Goal: Task Accomplishment & Management: Manage account settings

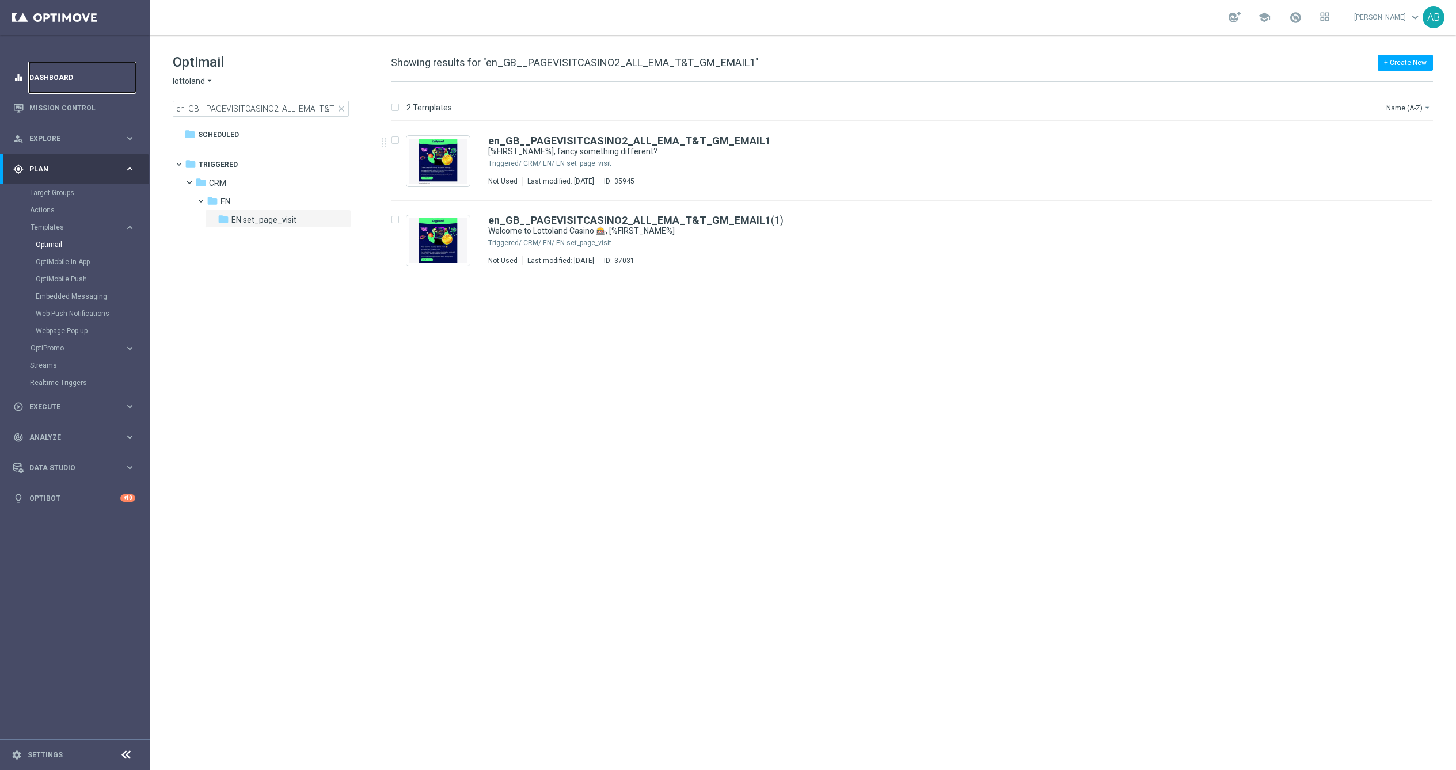
click at [52, 78] on link "Dashboard" at bounding box center [82, 77] width 106 height 31
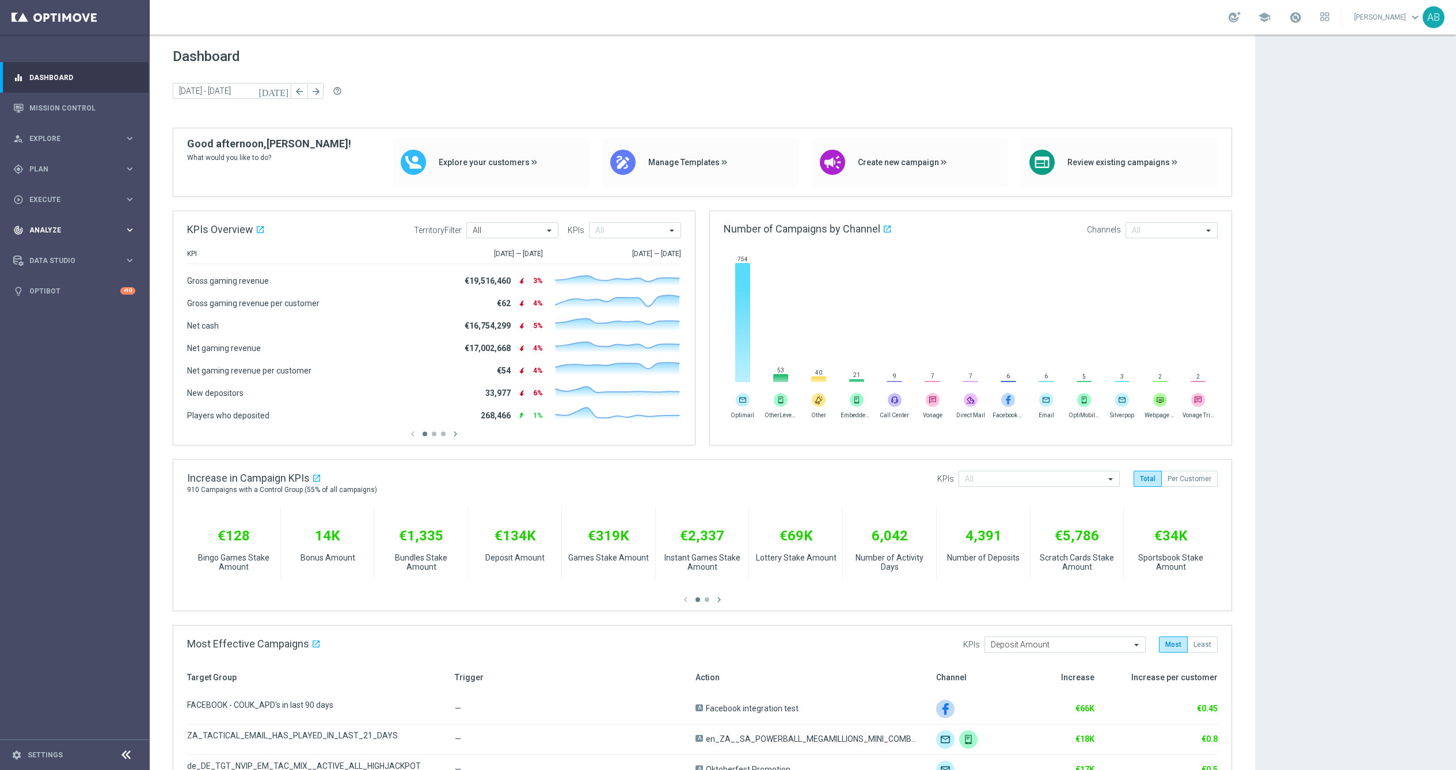
click at [50, 227] on span "Analyze" at bounding box center [76, 230] width 95 height 7
click at [49, 187] on div "play_circle_outline Execute keyboard_arrow_right" at bounding box center [74, 199] width 149 height 31
click at [48, 160] on div "gps_fixed Plan keyboard_arrow_right" at bounding box center [74, 169] width 149 height 31
click at [61, 187] on div "Target Groups" at bounding box center [89, 192] width 119 height 17
click at [61, 190] on link "Target Groups" at bounding box center [75, 192] width 90 height 9
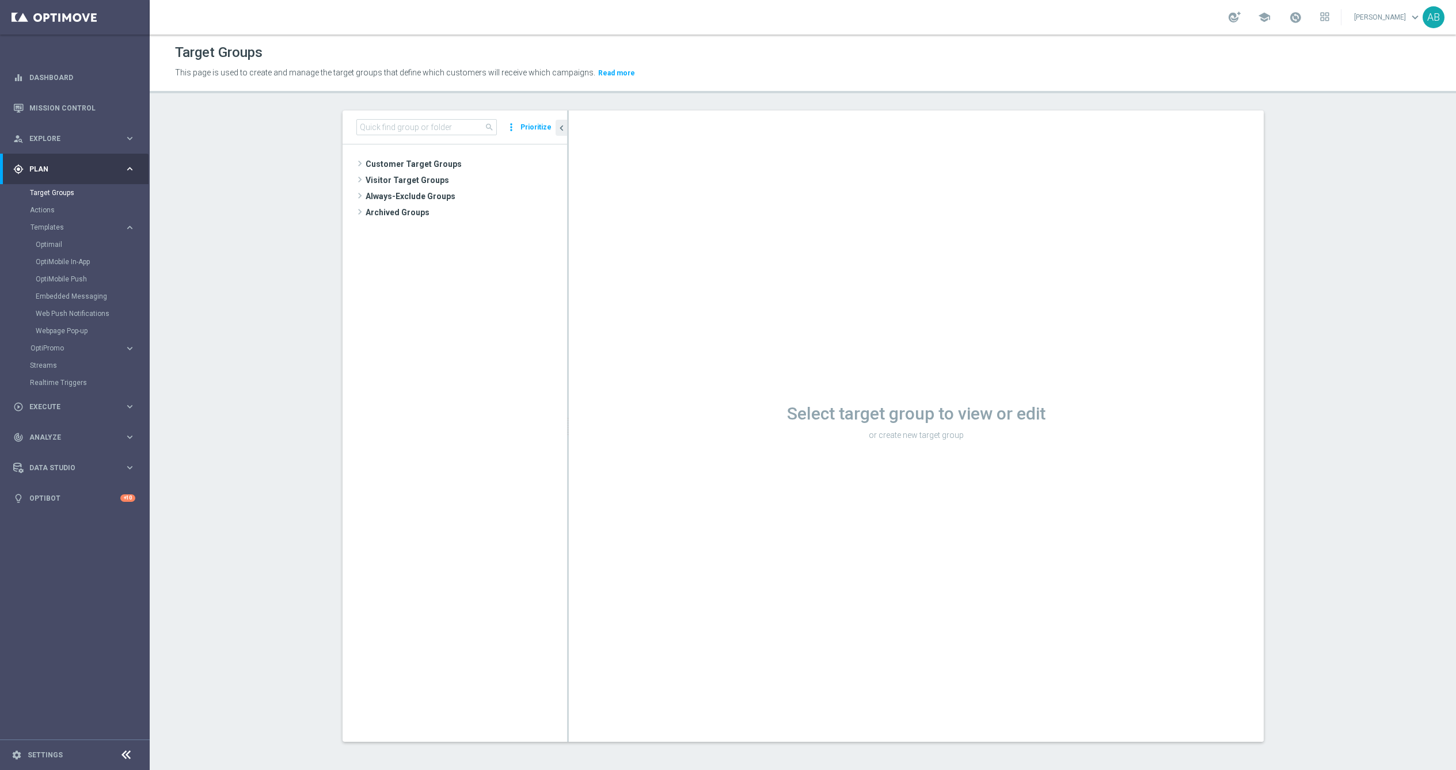
click at [396, 138] on div "search more_vert Prioritize" at bounding box center [455, 128] width 225 height 34
click at [397, 134] on input at bounding box center [426, 127] width 141 height 16
paste input "UK_EMAIL_NDL_ACCOUNT_OPEN_EXISTING_PLAYERS"
click at [477, 225] on span "UK_EMAIL_NDL_ACCOUNT_OPEN_EXISTING_PLAYERS" at bounding box center [476, 230] width 129 height 10
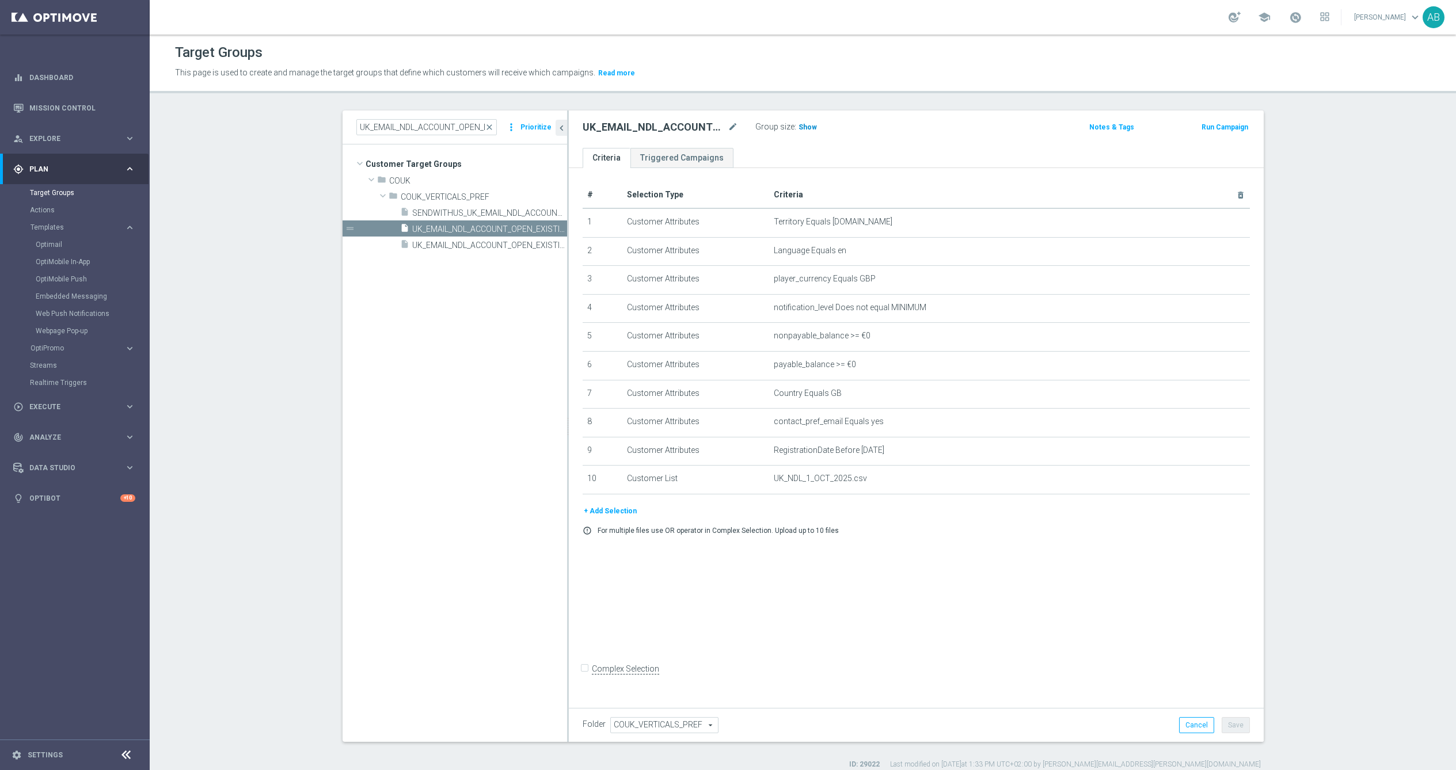
click at [806, 133] on h3 "Show" at bounding box center [808, 127] width 21 height 13
click at [465, 246] on span "UK_EMAIL_NDL_ACCOUNT_OPEN_EXISTING_PLAYERS_V2" at bounding box center [476, 246] width 129 height 10
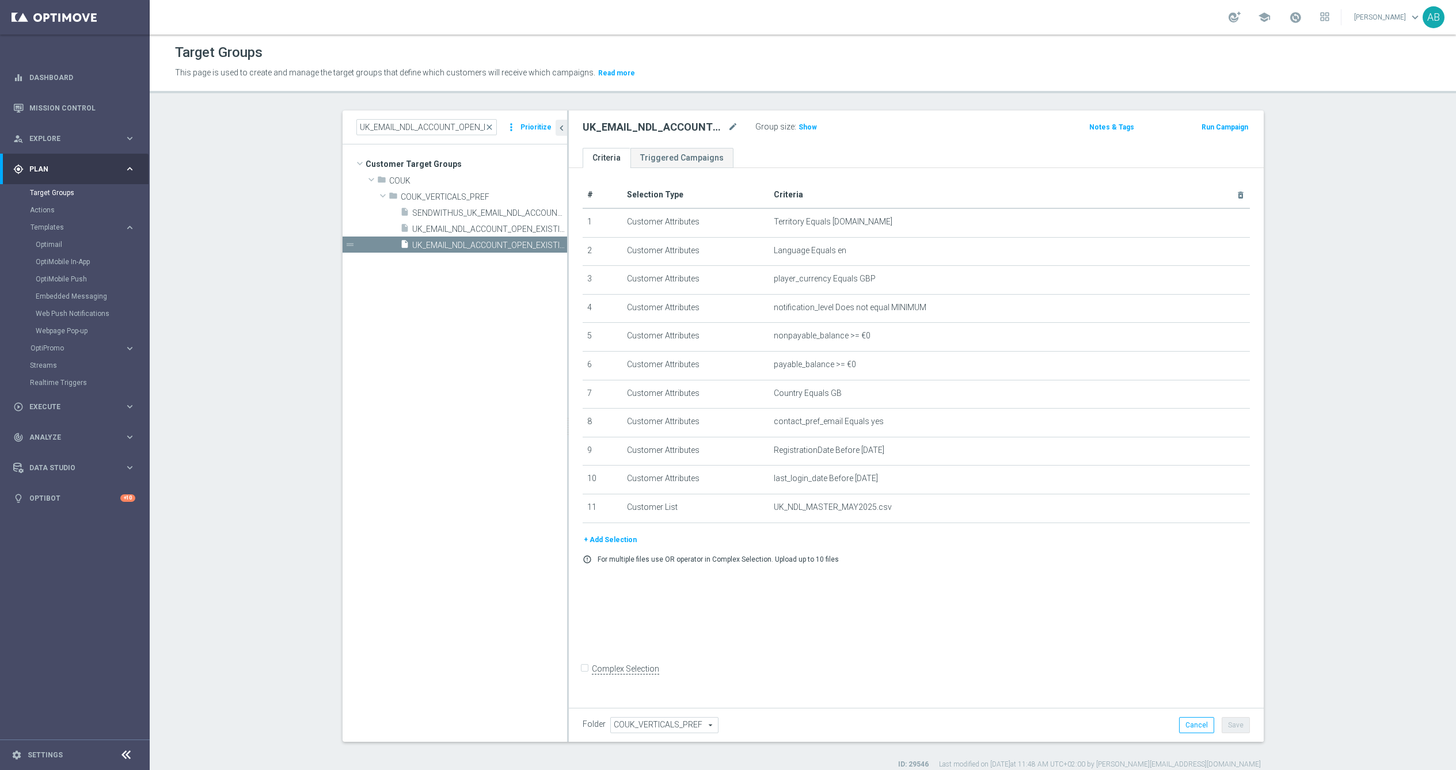
click at [804, 116] on div "UK_EMAIL_NDL_ACCOUNT_OPEN_EXISTING_PLAYERS_V2 mode_edit Group size : Show Notes…" at bounding box center [916, 129] width 695 height 37
click at [804, 121] on h3 "Show" at bounding box center [808, 127] width 21 height 13
click at [1212, 451] on icon "mode_edit" at bounding box center [1211, 450] width 9 height 9
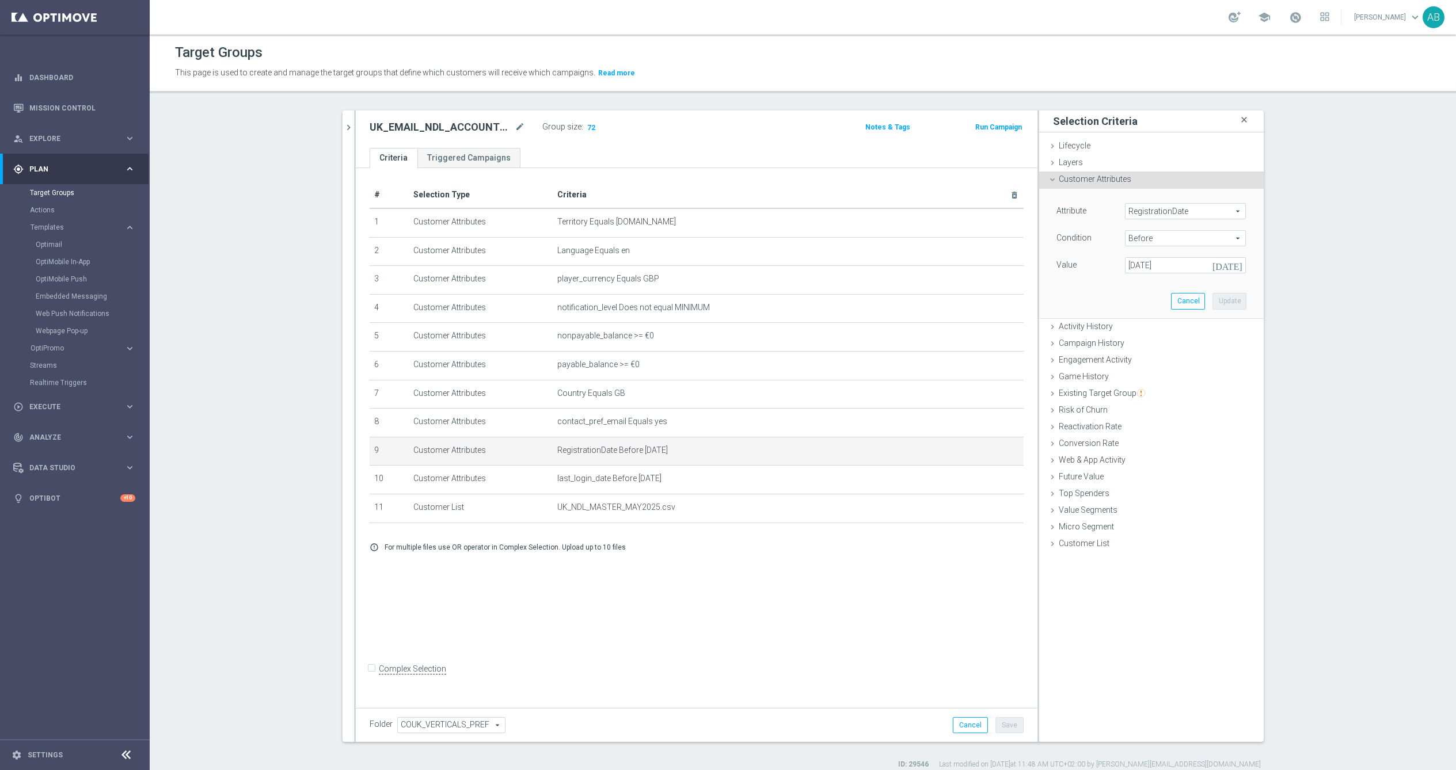
click at [1247, 116] on icon "close" at bounding box center [1245, 120] width 12 height 16
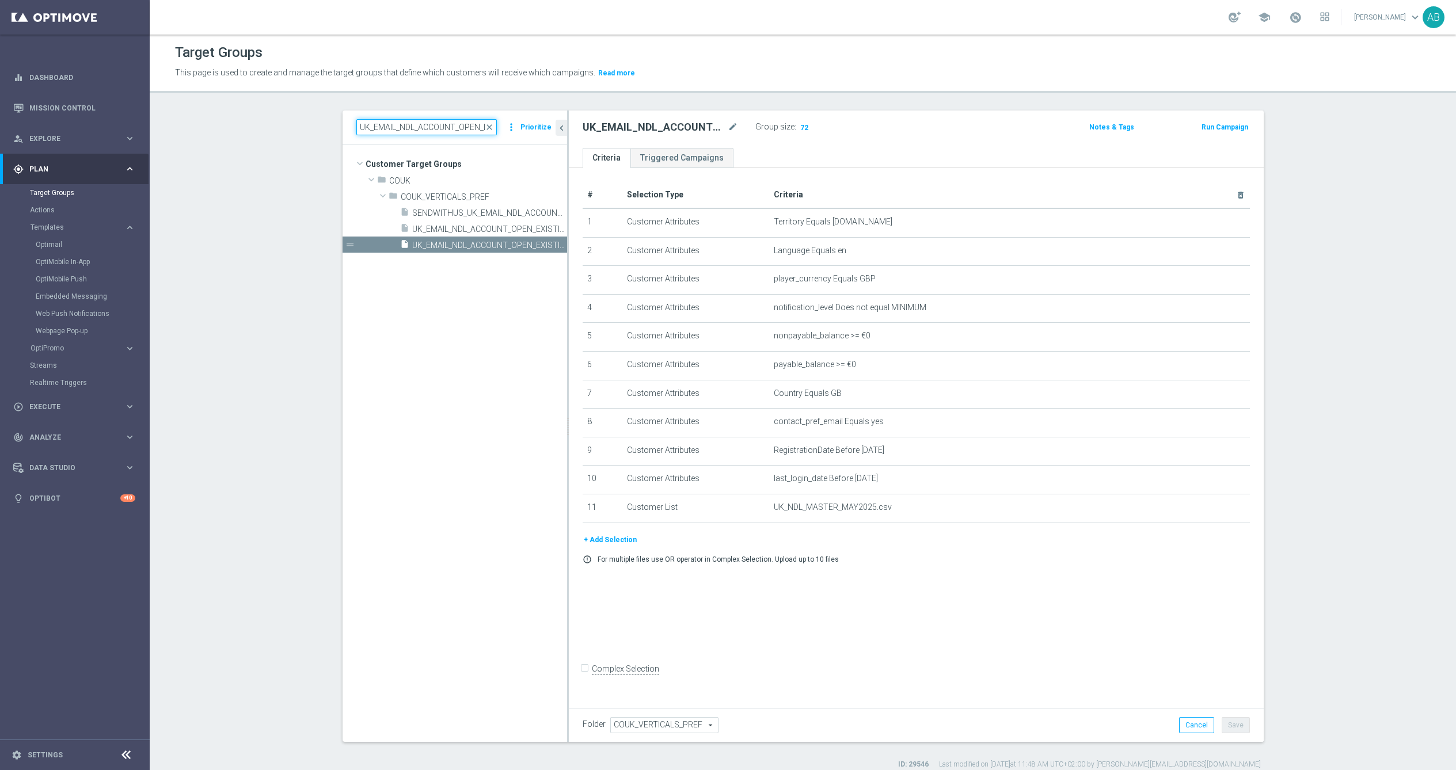
click at [443, 128] on input "UK_EMAIL_NDL_ACCOUNT_OPEN_EXISTING_PLAYERS" at bounding box center [426, 127] width 141 height 16
paste input "NEW"
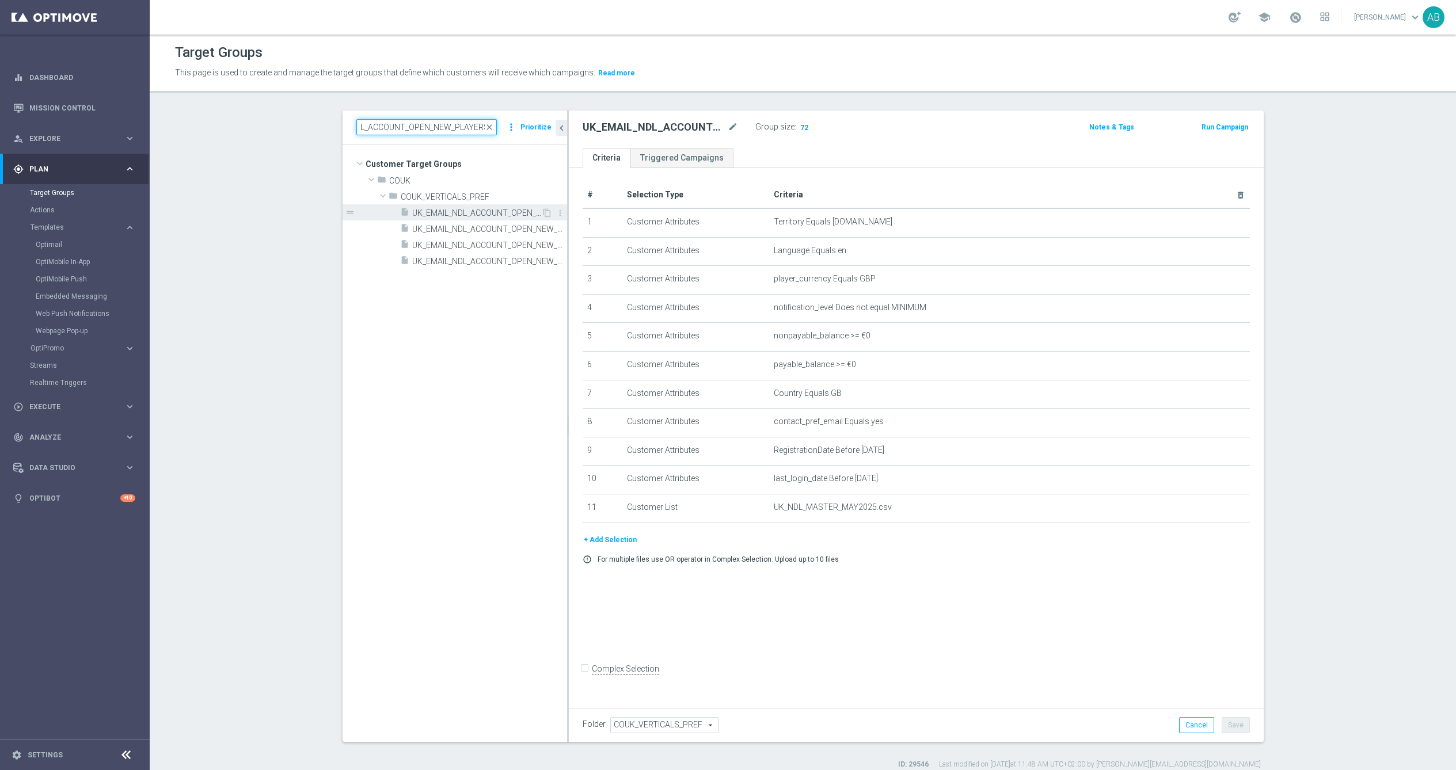
type input "UK_EMAIL_NDL_ACCOUNT_OPEN_NEW_PLAYERS"
click at [498, 213] on span "UK_EMAIL_NDL_ACCOUNT_OPEN_NEW_PLAYERS" at bounding box center [476, 213] width 129 height 10
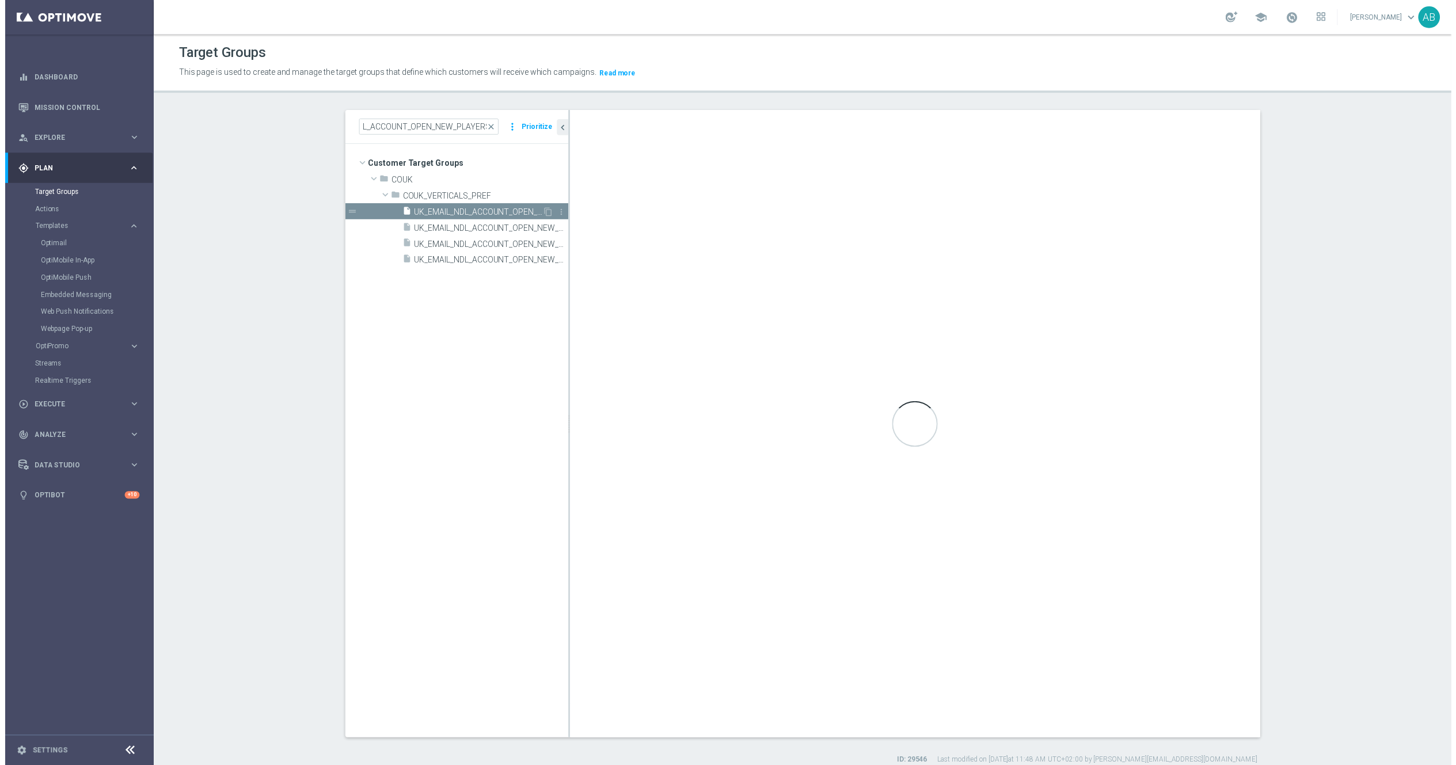
scroll to position [0, 0]
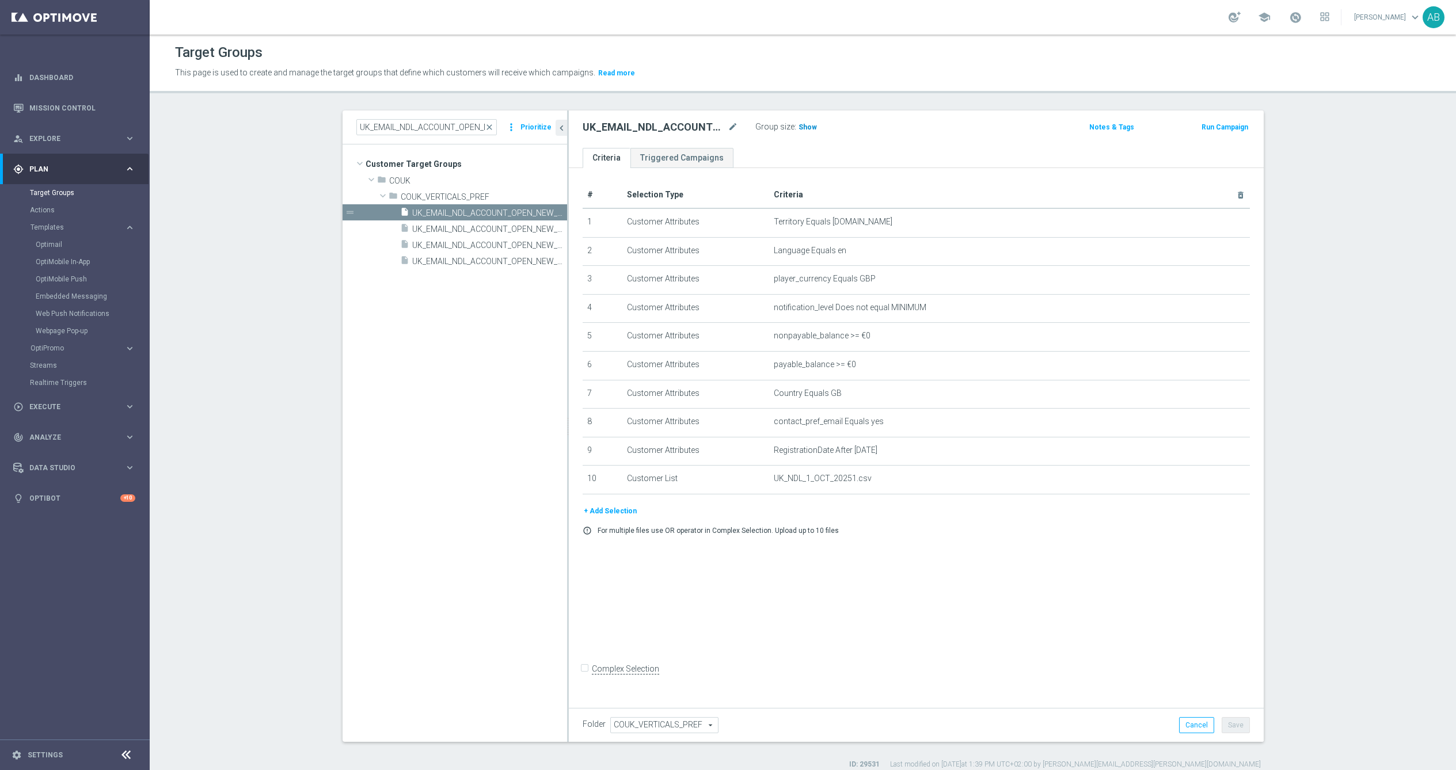
click at [812, 121] on h3 "Show" at bounding box center [808, 127] width 21 height 13
